Goal: Information Seeking & Learning: Learn about a topic

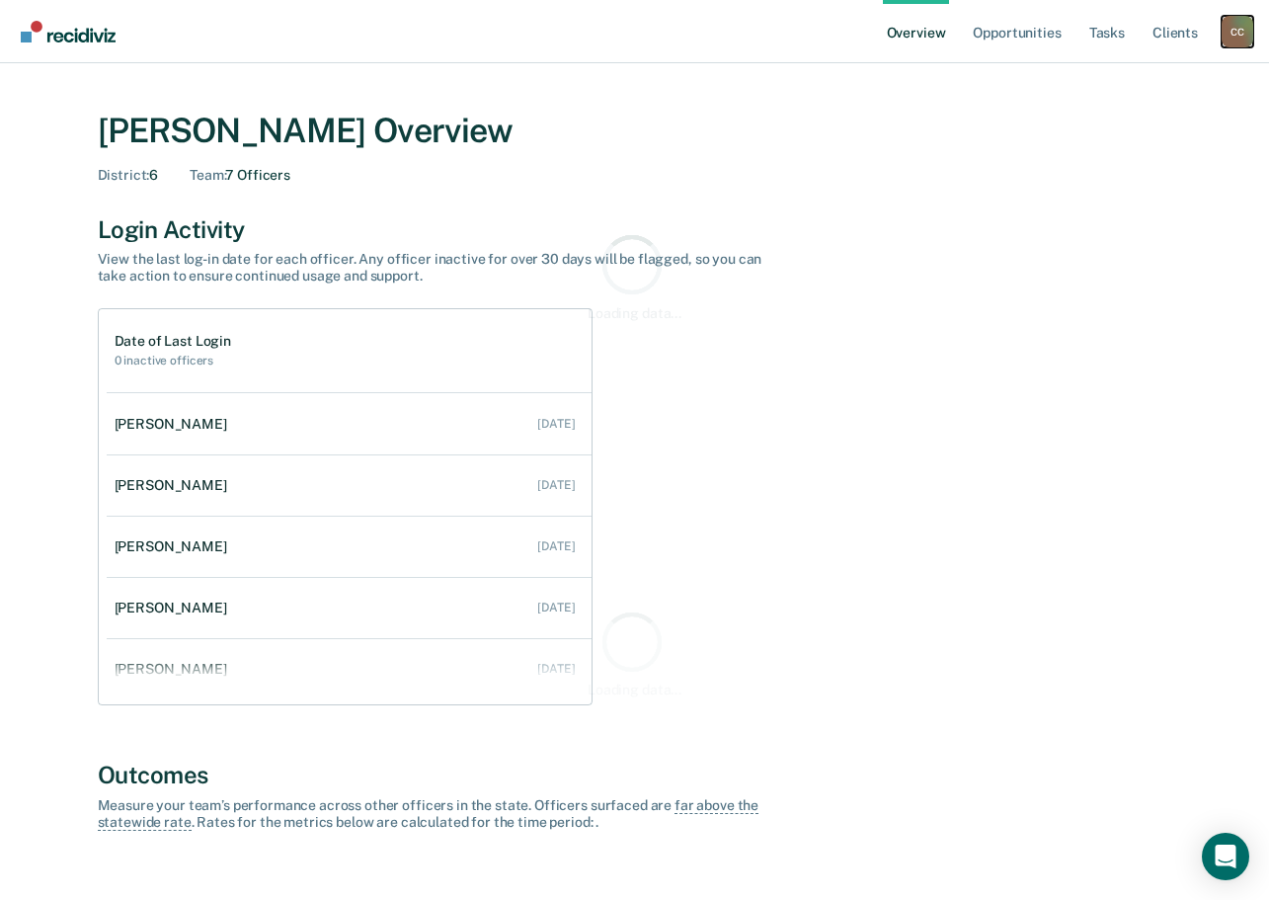
click at [1247, 28] on div "C C" at bounding box center [1238, 32] width 32 height 32
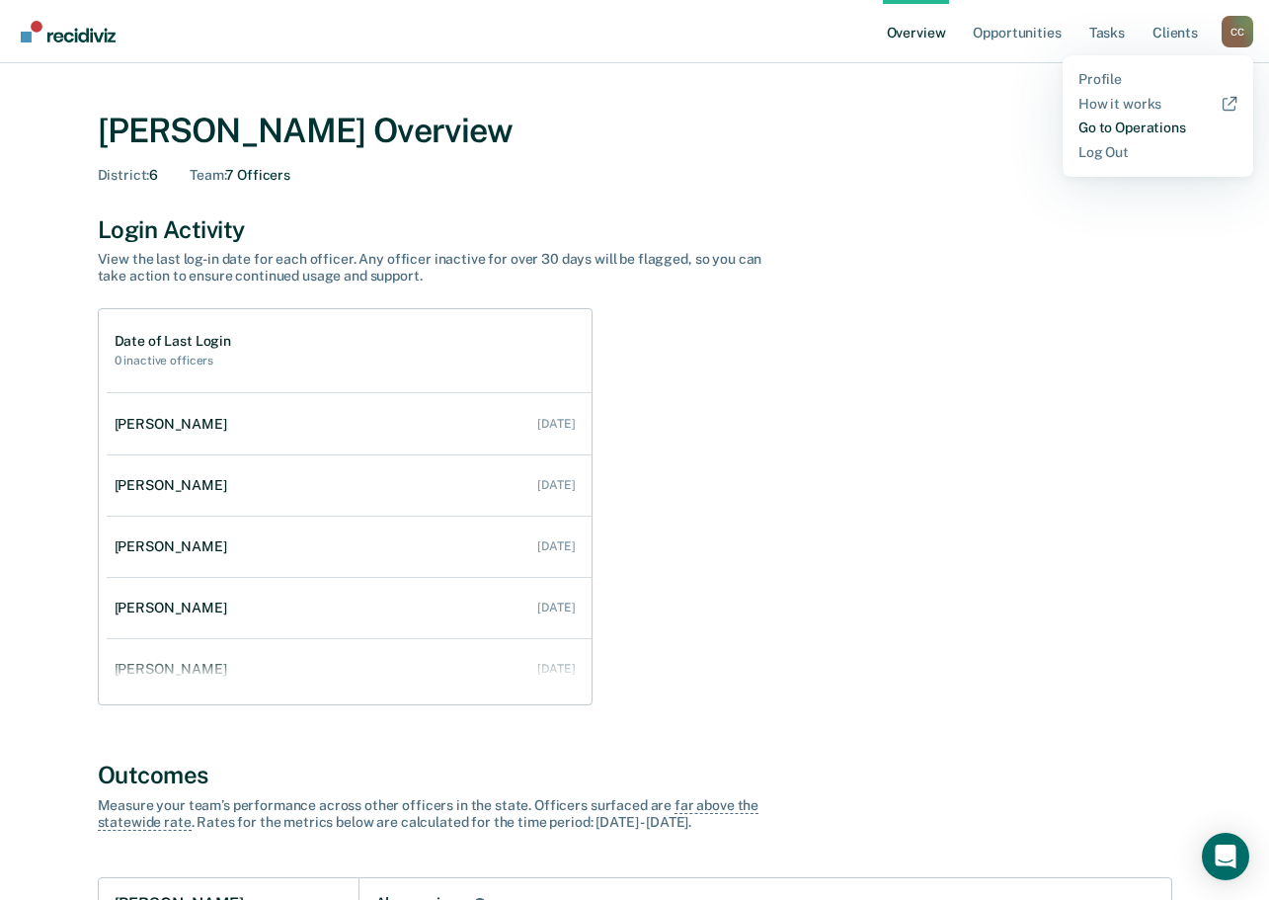
click at [1111, 129] on link "Go to Operations" at bounding box center [1158, 128] width 159 height 17
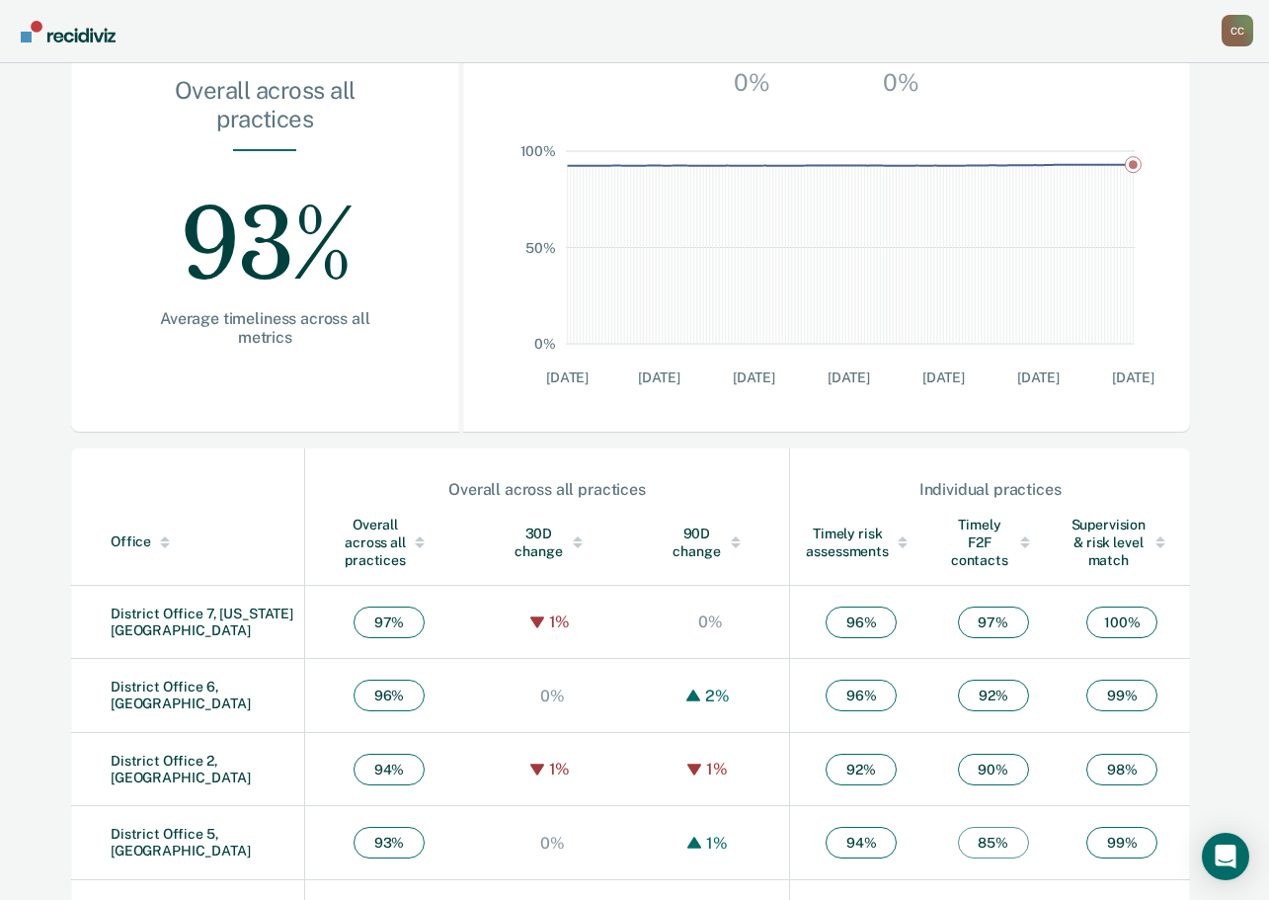
scroll to position [499, 0]
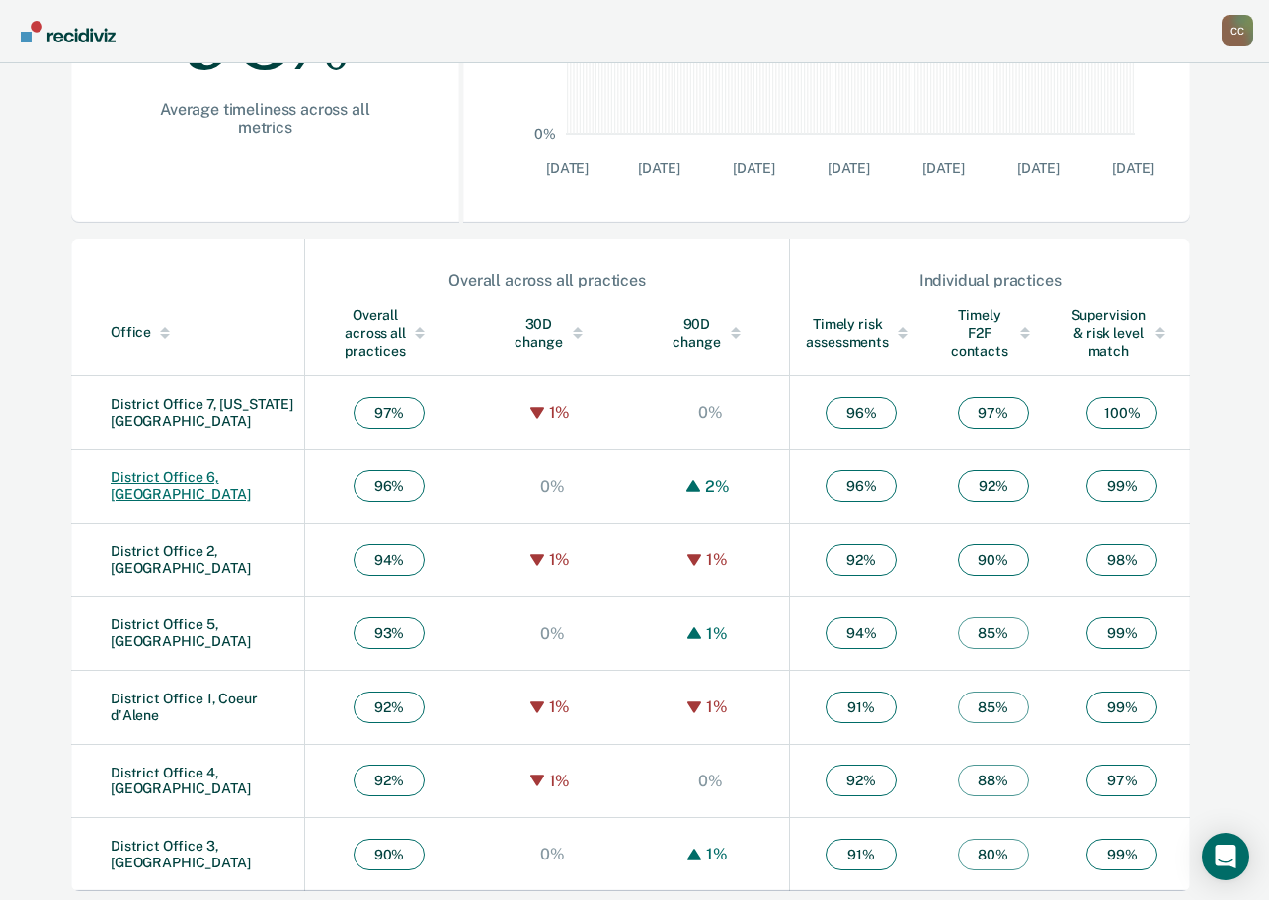
click at [239, 482] on link "District Office 6, [GEOGRAPHIC_DATA]" at bounding box center [181, 485] width 140 height 33
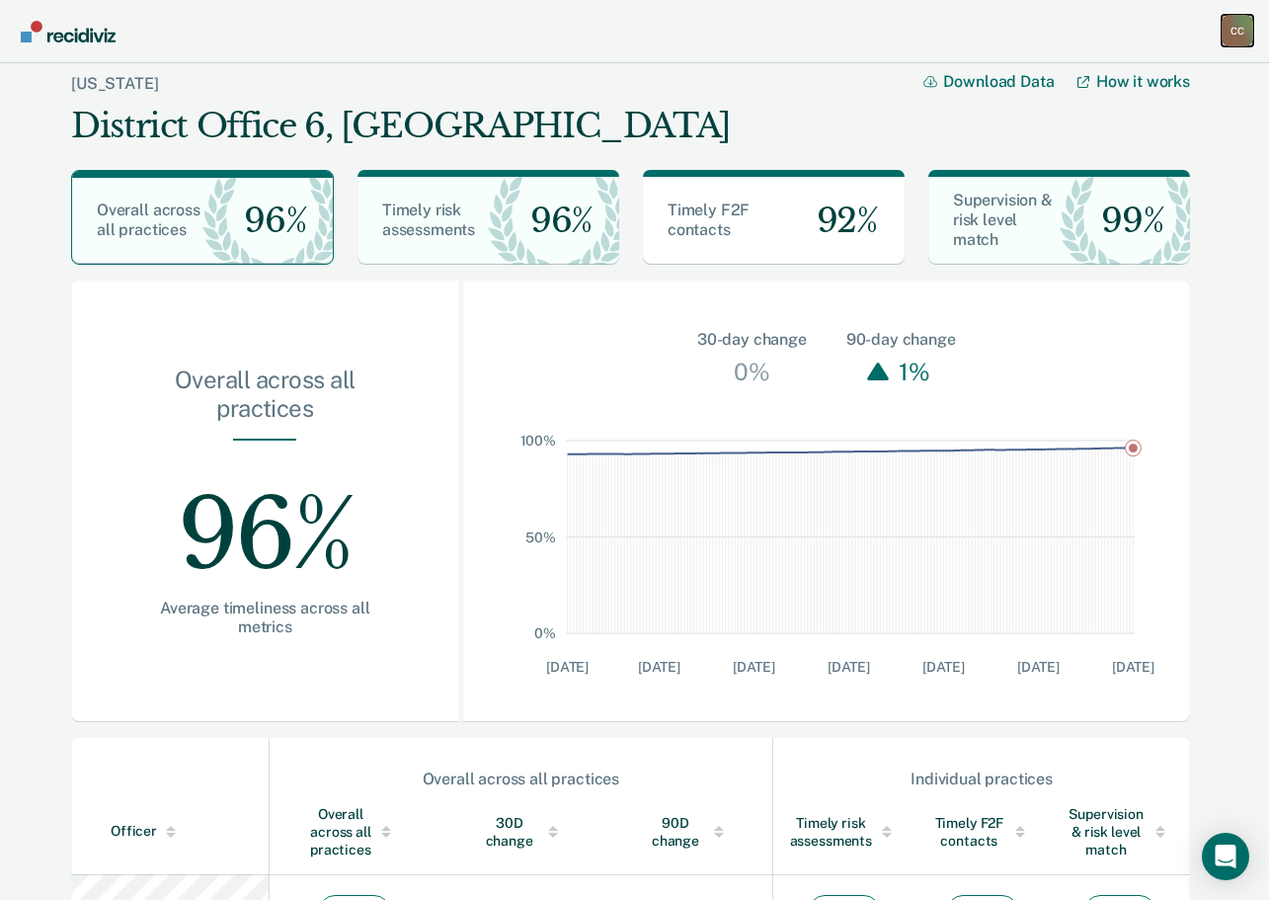
click at [1230, 33] on div "C C" at bounding box center [1238, 31] width 32 height 32
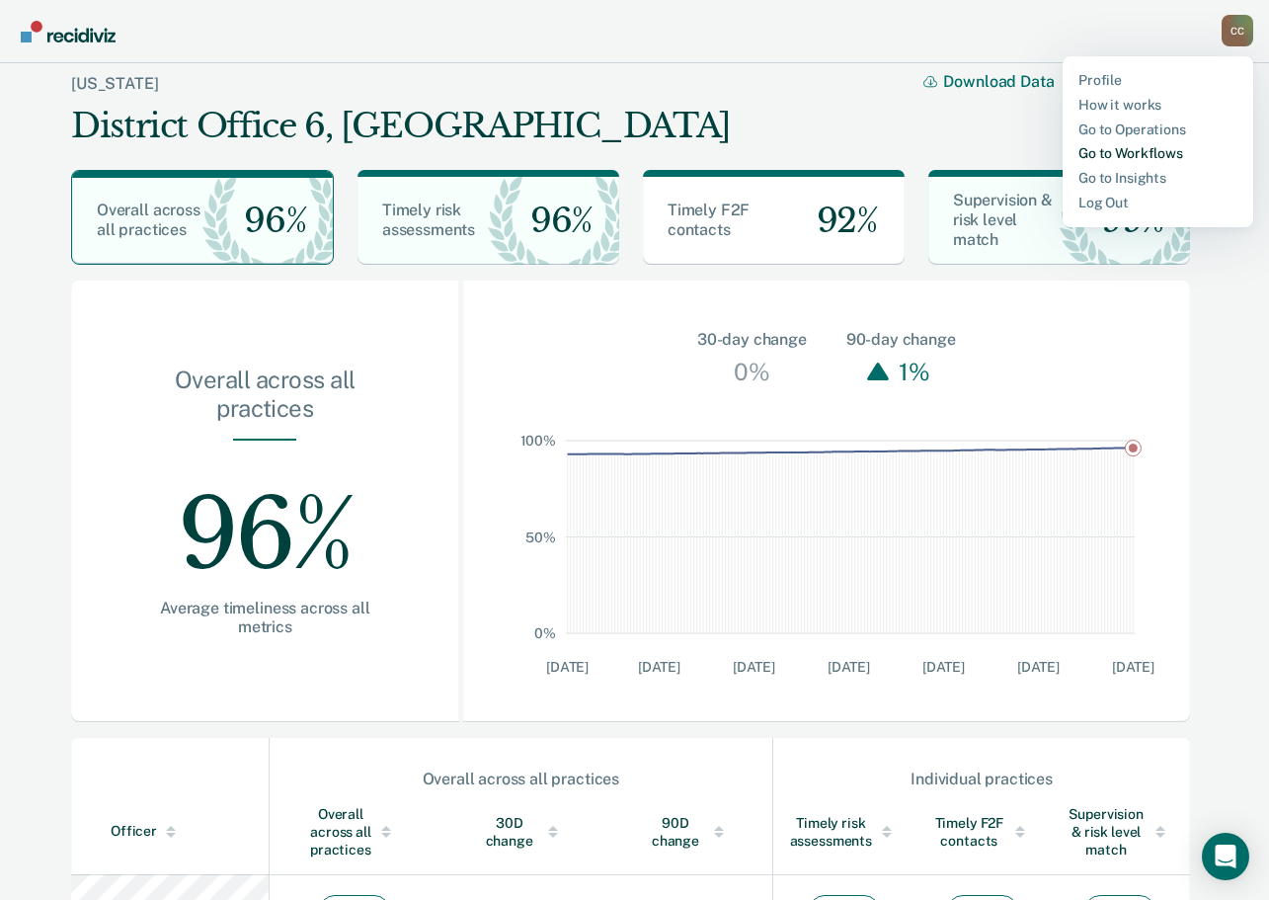
click at [1118, 157] on link "Go to Workflows" at bounding box center [1158, 153] width 159 height 17
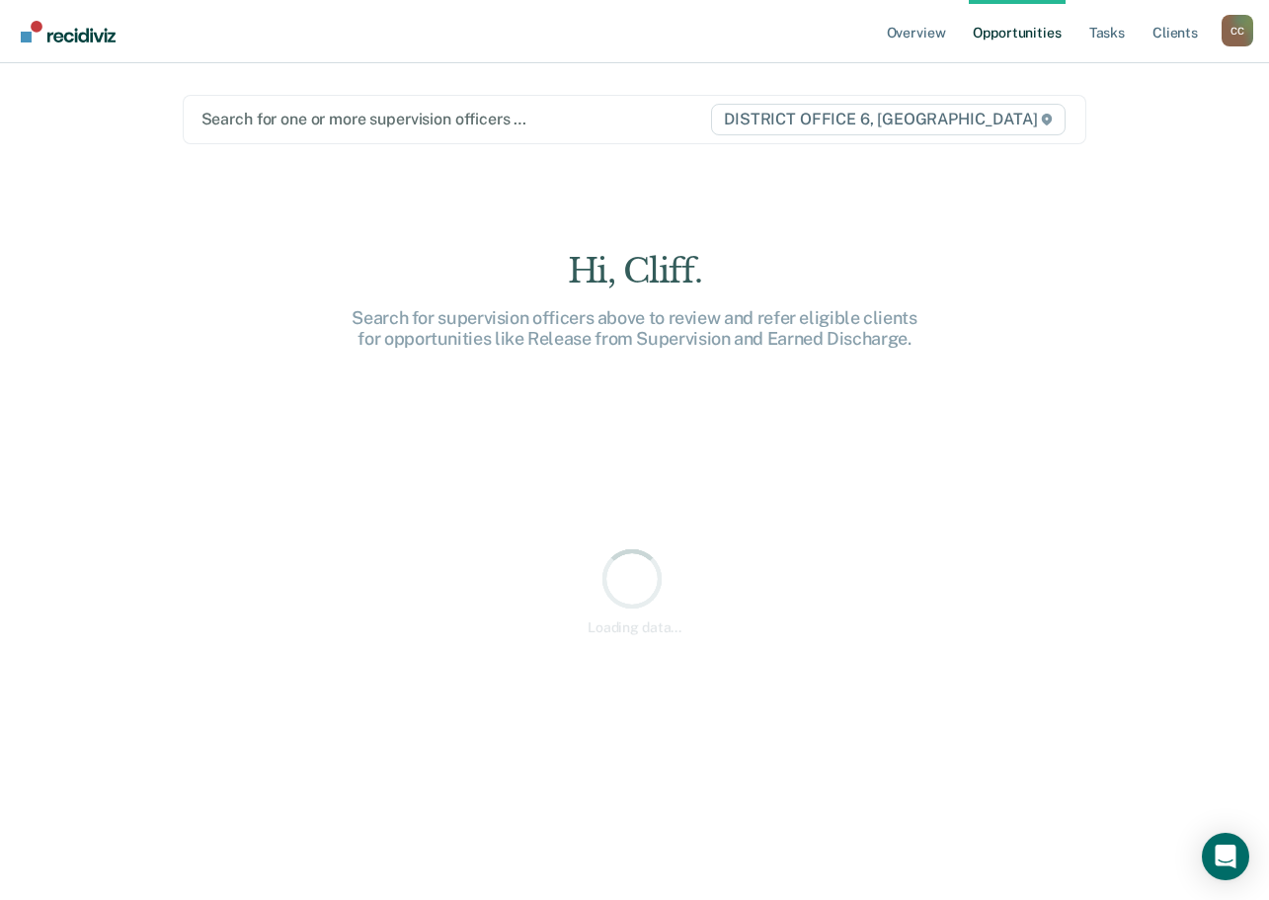
click at [539, 117] on div at bounding box center [455, 119] width 509 height 23
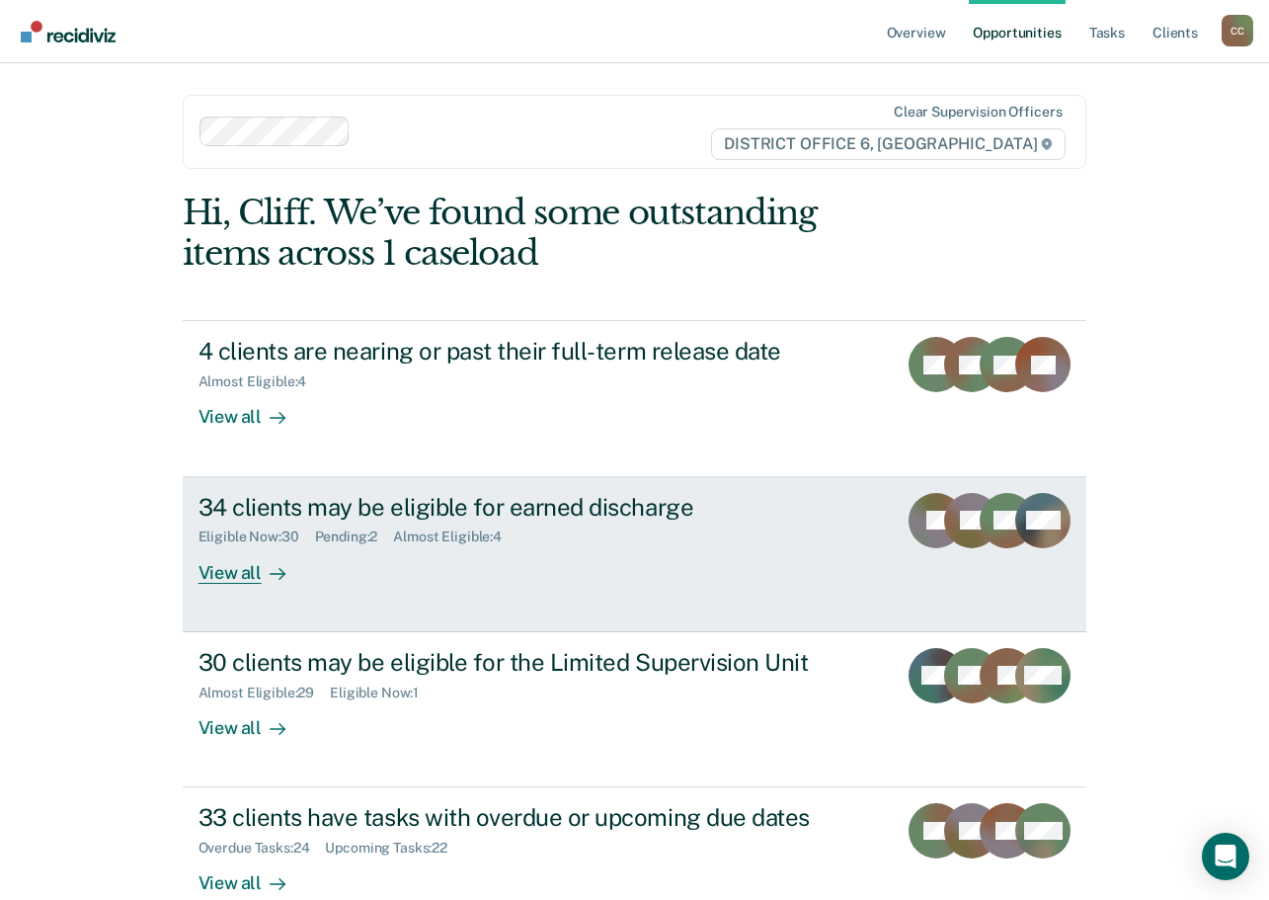
click at [218, 571] on div "View all" at bounding box center [254, 564] width 111 height 39
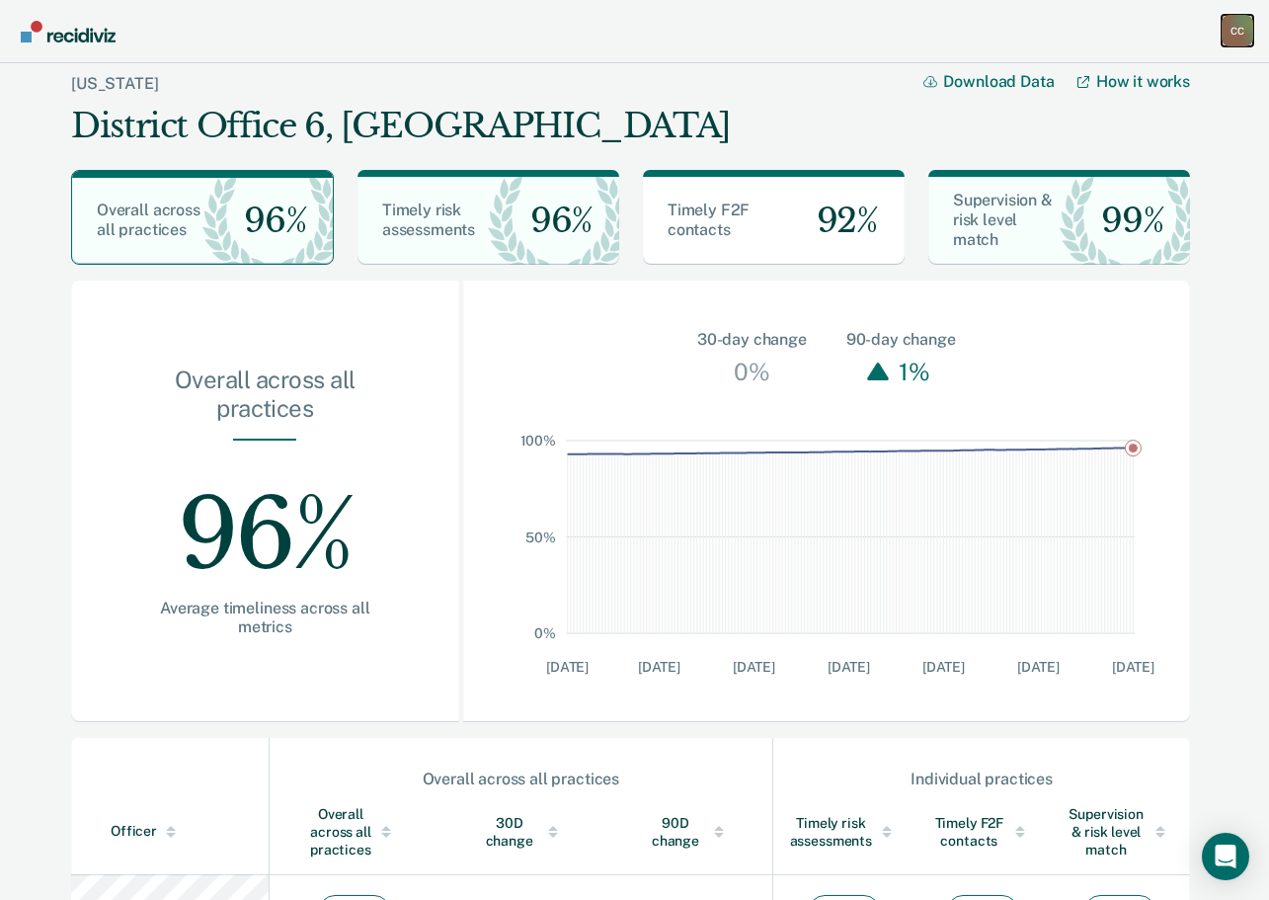
click at [1238, 34] on div "C C" at bounding box center [1238, 31] width 32 height 32
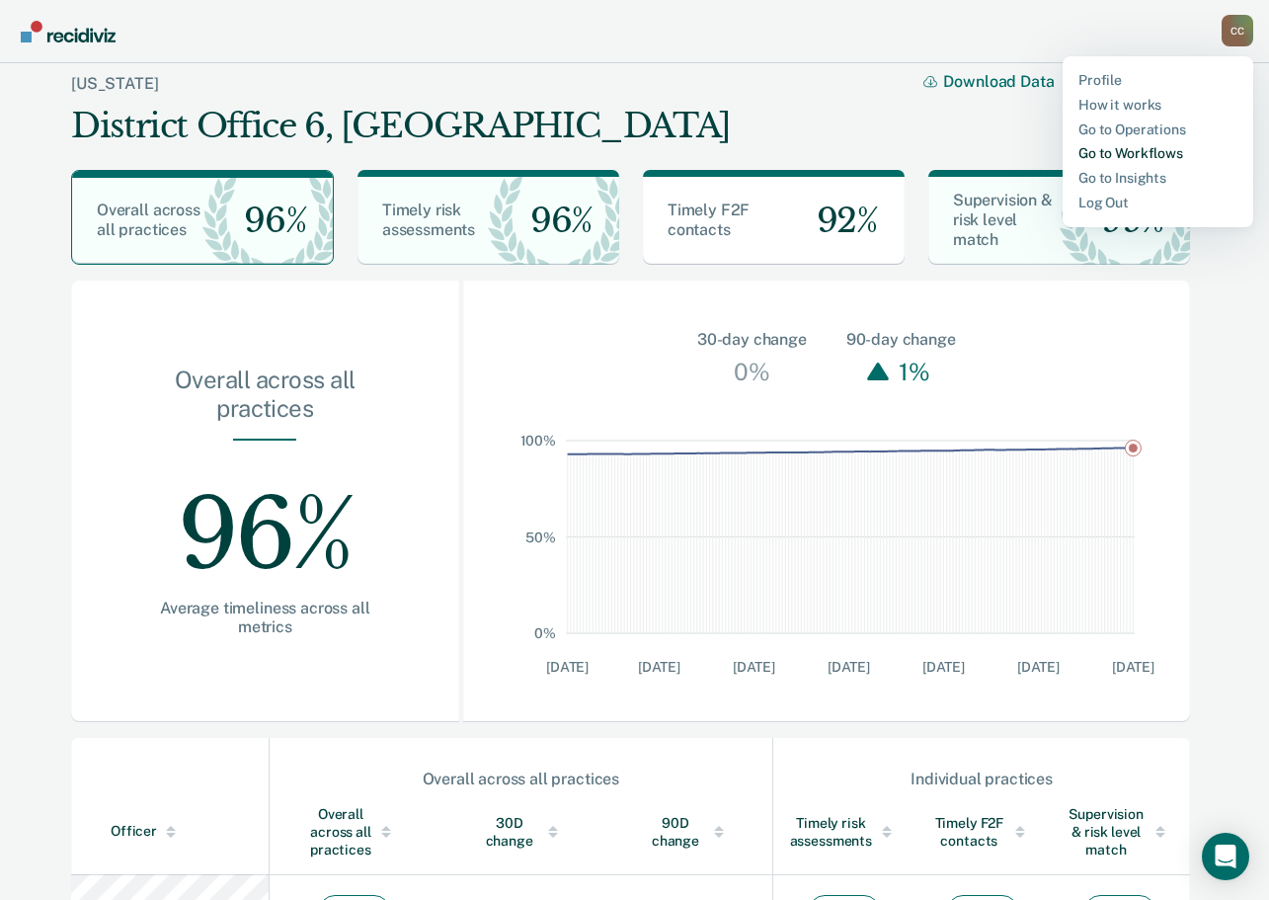
click at [1125, 152] on link "Go to Workflows" at bounding box center [1158, 153] width 159 height 17
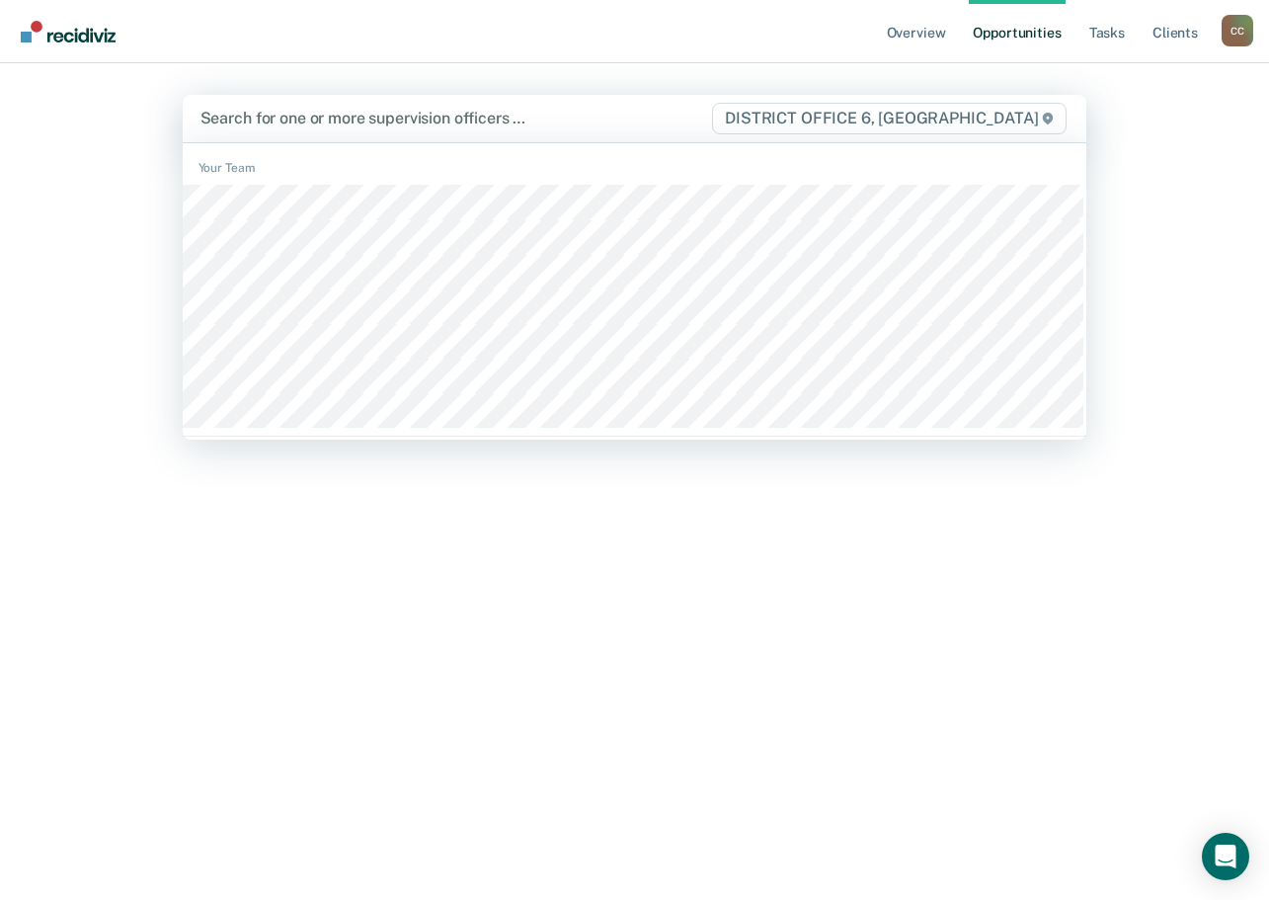
click at [903, 119] on span "DISTRICT OFFICE 6, [GEOGRAPHIC_DATA]" at bounding box center [889, 119] width 355 height 32
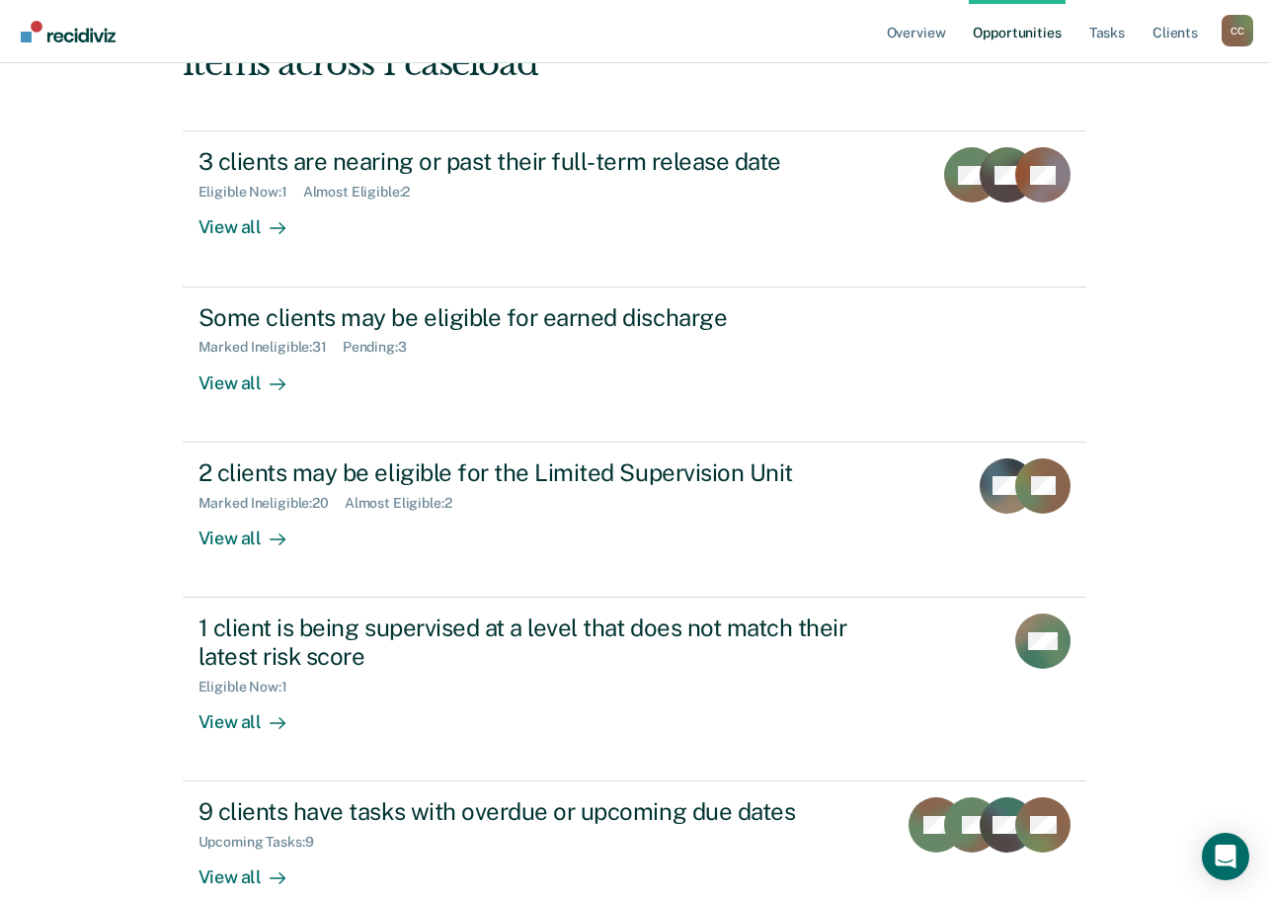
scroll to position [198, 0]
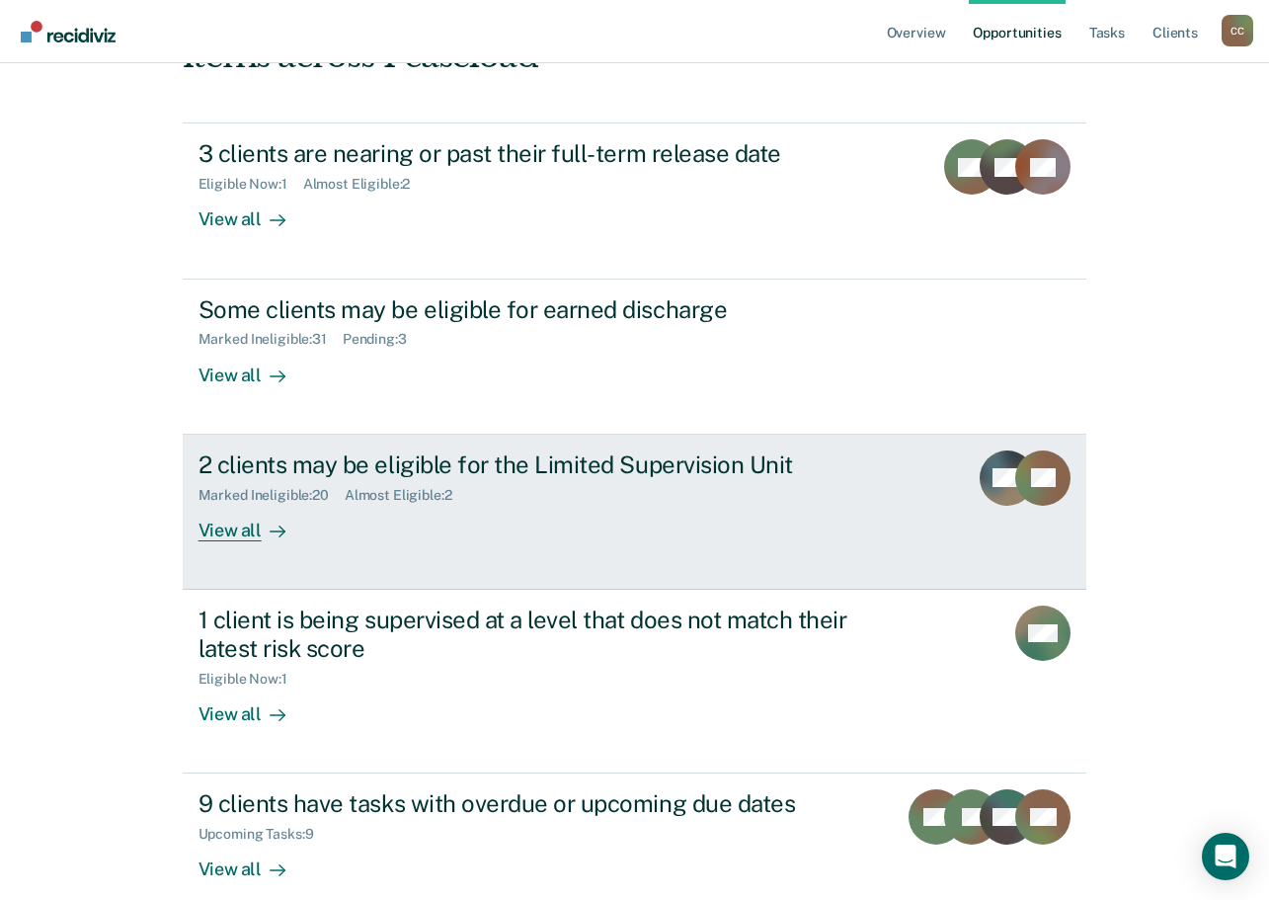
click at [336, 465] on div "2 clients may be eligible for the Limited Supervision Unit" at bounding box center [545, 464] width 693 height 29
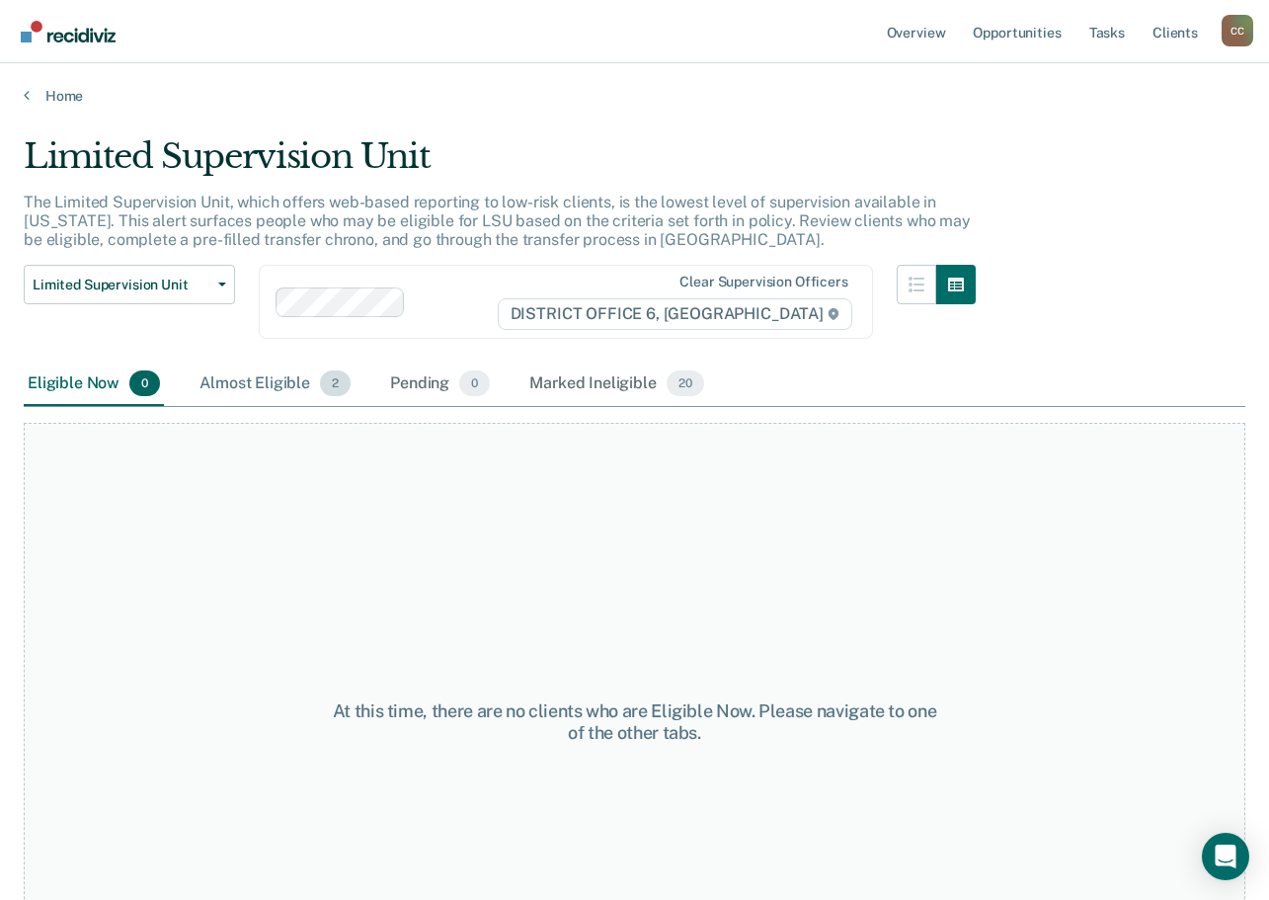
click at [304, 381] on div "Almost Eligible 2" at bounding box center [275, 383] width 159 height 43
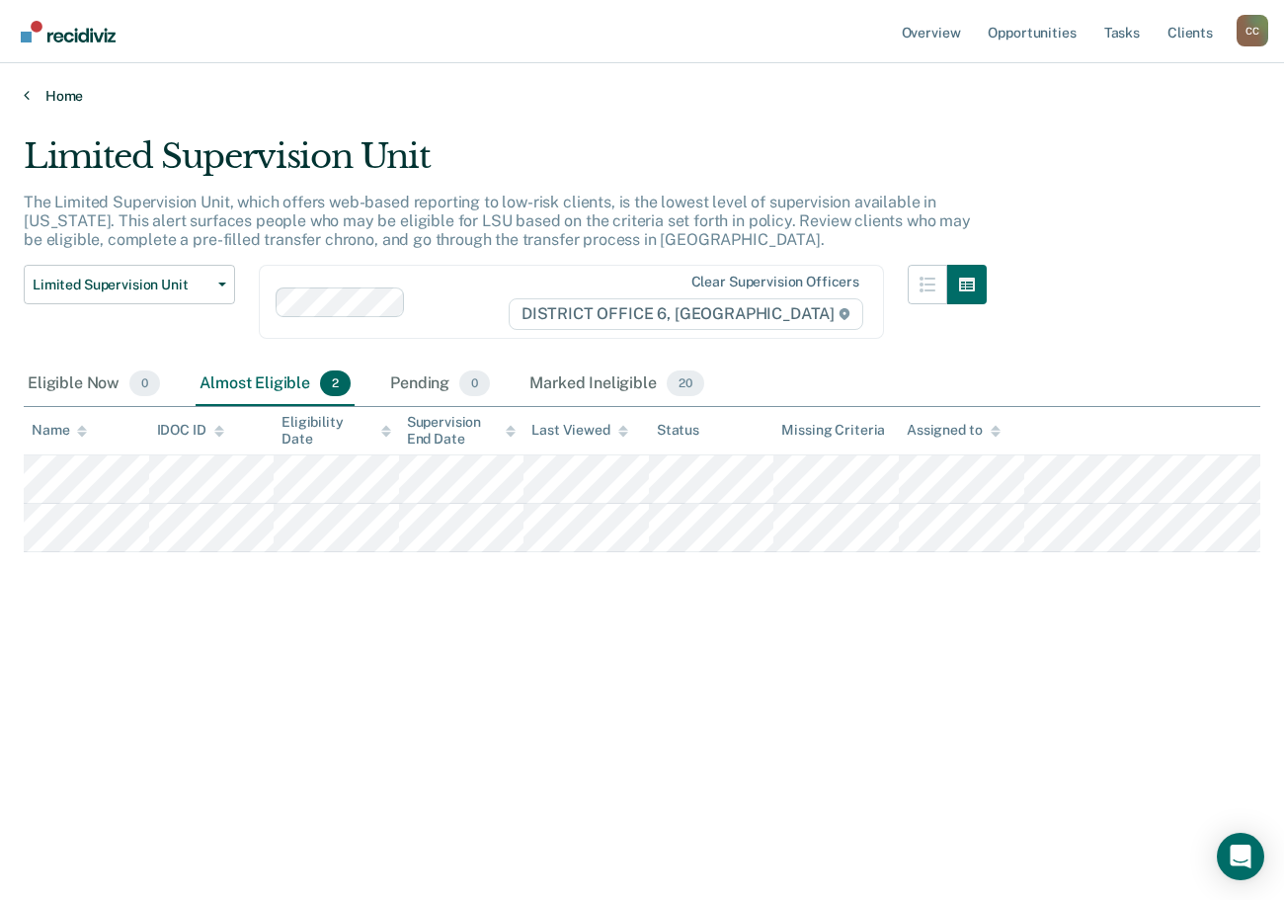
click at [24, 94] on icon at bounding box center [27, 95] width 6 height 16
